Goal: Navigation & Orientation: Understand site structure

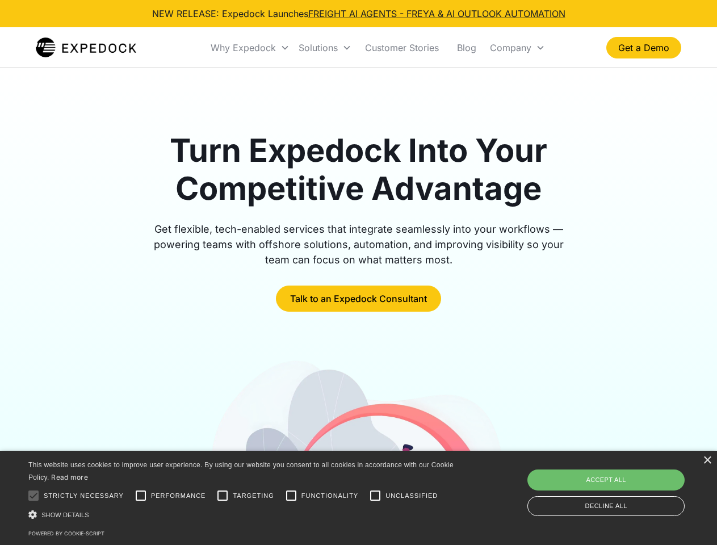
click at [250, 48] on div "Why Expedock" at bounding box center [243, 47] width 65 height 11
click at [325, 48] on div "Solutions" at bounding box center [318, 47] width 39 height 11
click at [517, 48] on div "Company" at bounding box center [510, 47] width 41 height 11
click at [34, 496] on div at bounding box center [33, 495] width 23 height 23
click at [141, 496] on input "Performance" at bounding box center [140, 495] width 23 height 23
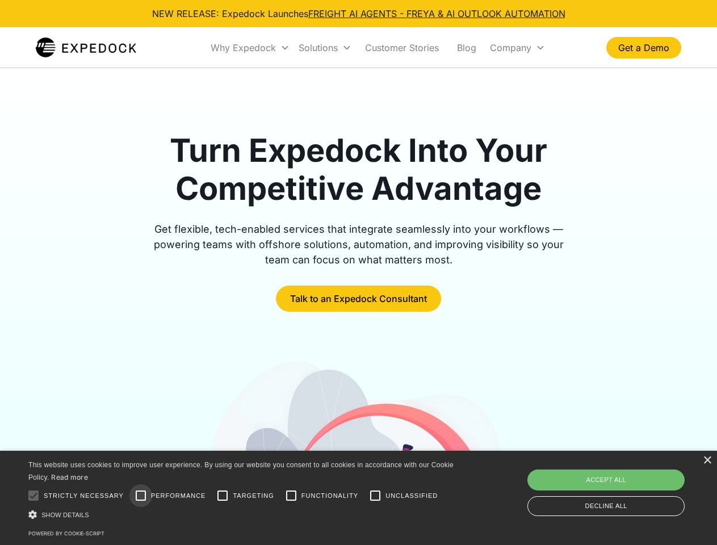
checkbox input "true"
click at [223, 496] on input "Targeting" at bounding box center [222, 495] width 23 height 23
checkbox input "true"
click at [291, 496] on input "Functionality" at bounding box center [291, 495] width 23 height 23
checkbox input "true"
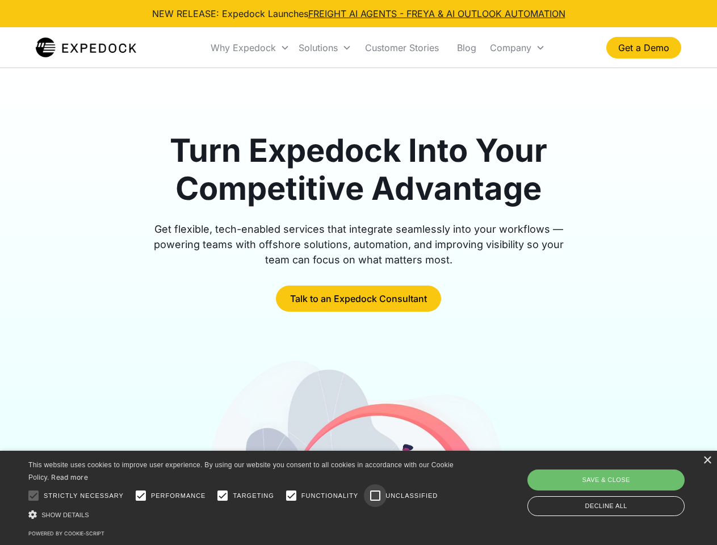
click at [375, 496] on input "Unclassified" at bounding box center [375, 495] width 23 height 23
checkbox input "true"
click at [243, 515] on div "Show details Hide details" at bounding box center [242, 515] width 429 height 12
